Goal: Find specific page/section: Find specific page/section

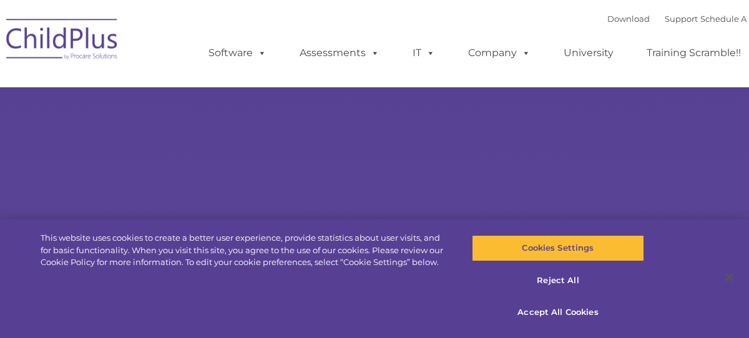
select select "MEDIUM"
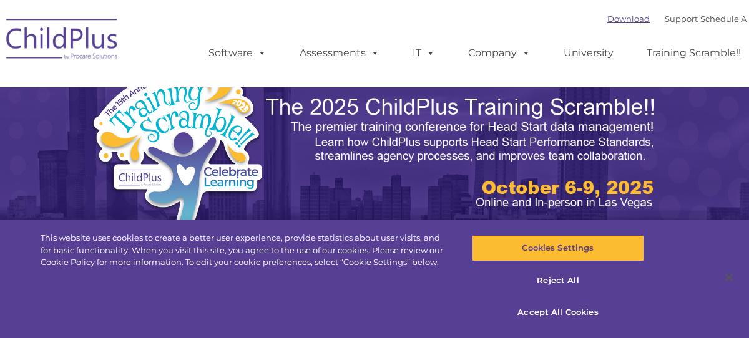
click at [622, 23] on link "Download" at bounding box center [628, 19] width 42 height 10
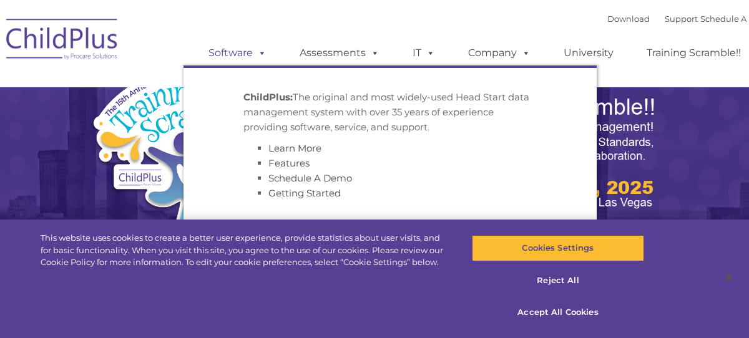
click at [228, 52] on link "Software" at bounding box center [237, 53] width 83 height 25
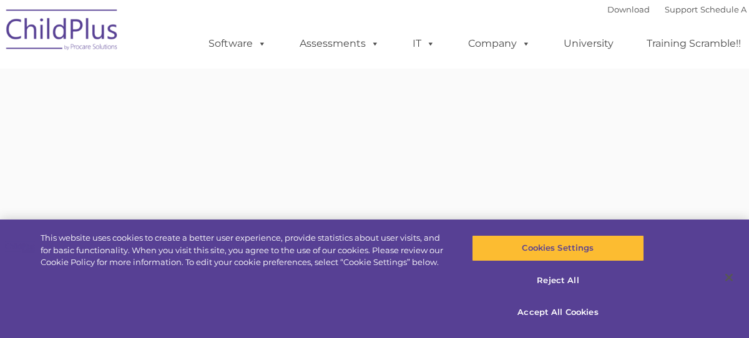
type input ""
